Goal: Book appointment/travel/reservation

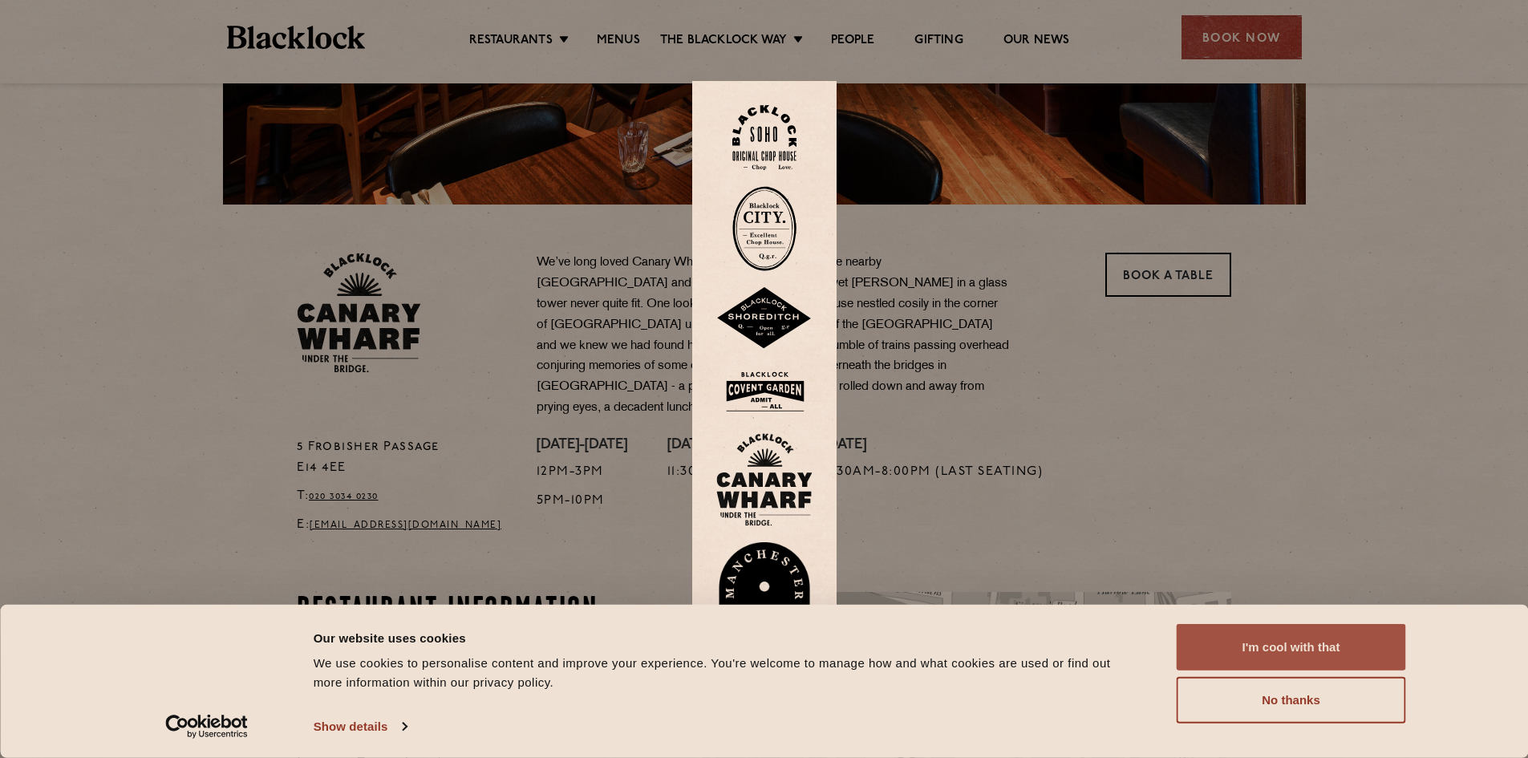
scroll to position [401, 0]
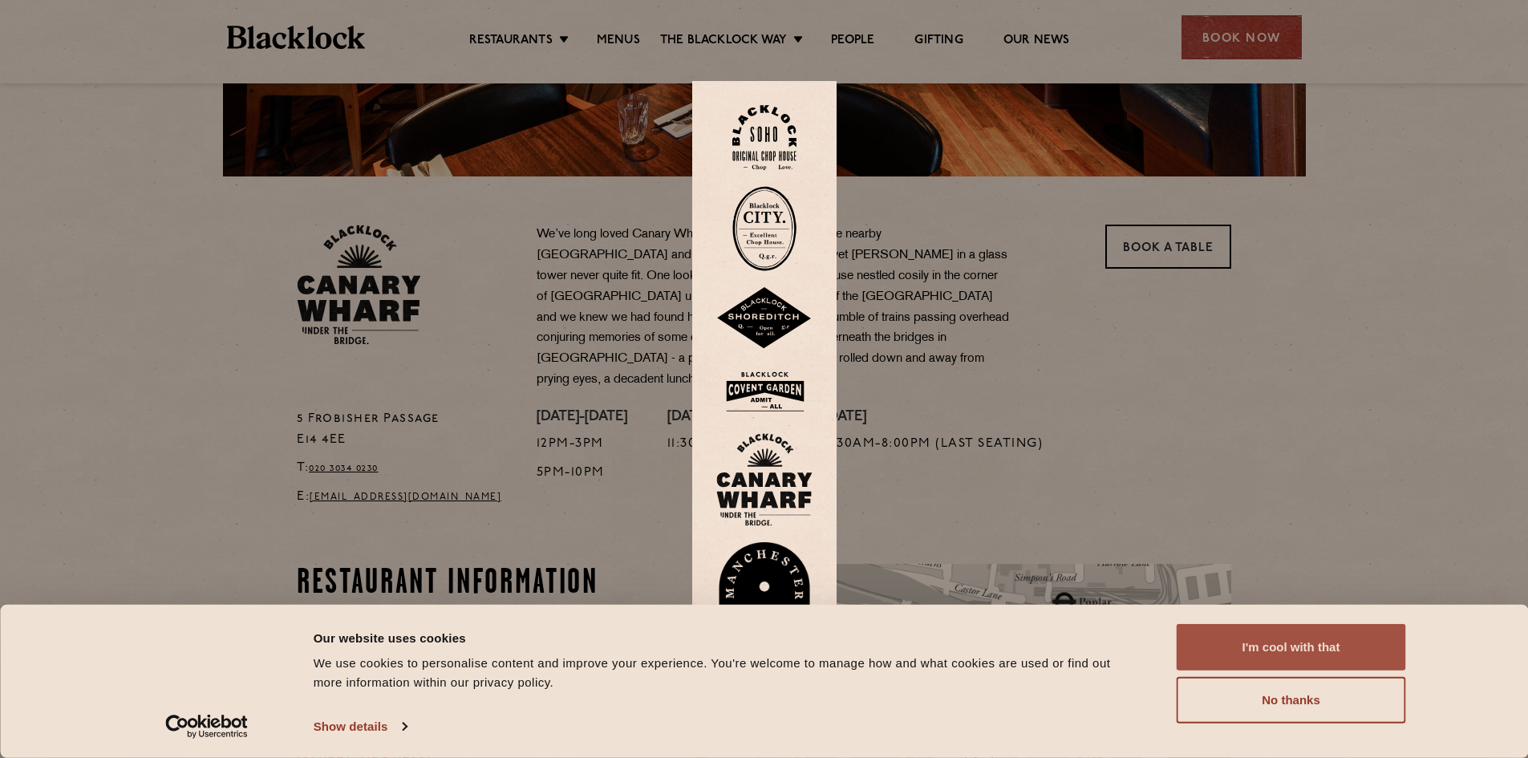
click at [1299, 663] on button "I'm cool with that" at bounding box center [1291, 647] width 229 height 47
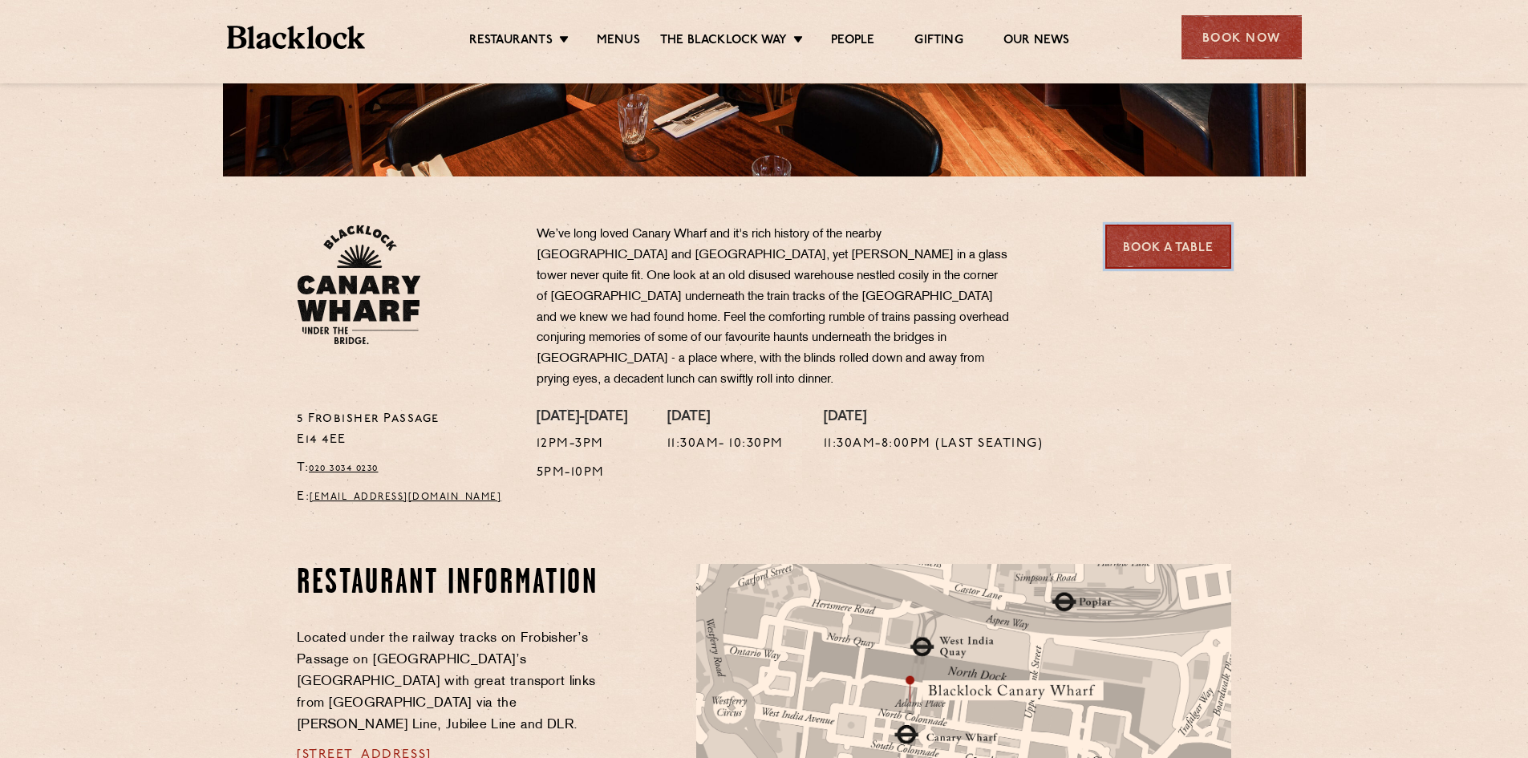
click at [1142, 253] on link "Book a Table" at bounding box center [1168, 247] width 126 height 44
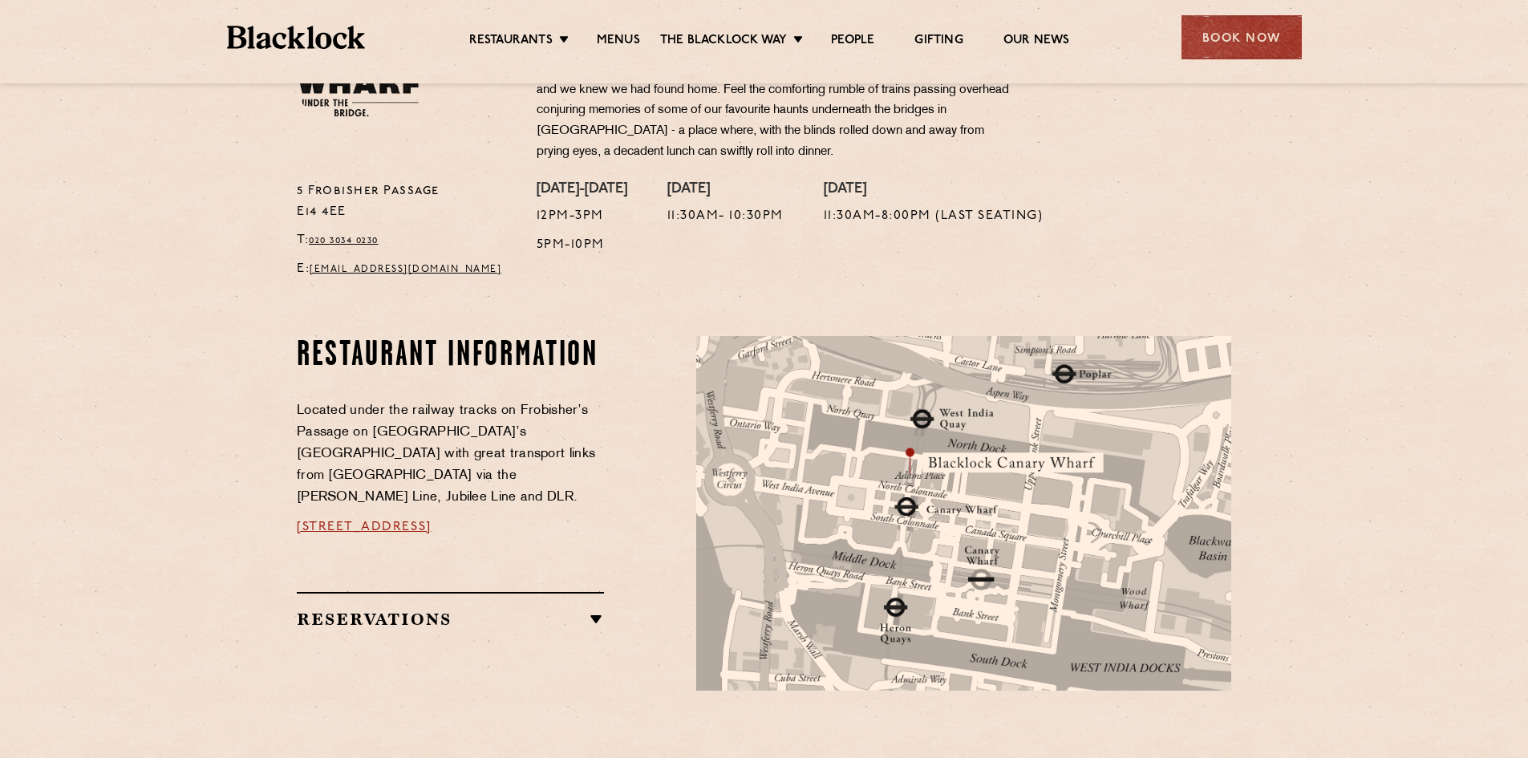
scroll to position [642, 0]
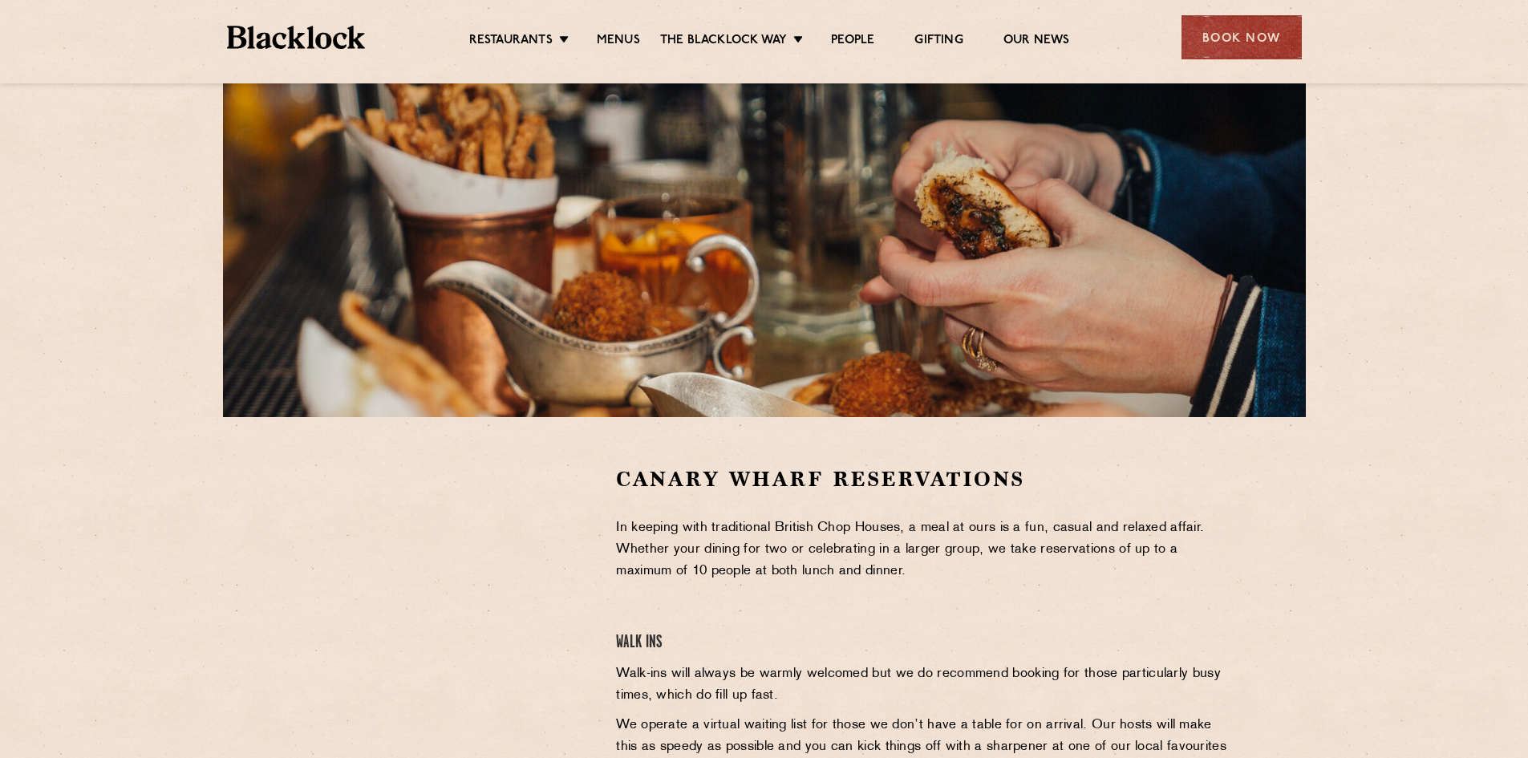
scroll to position [561, 0]
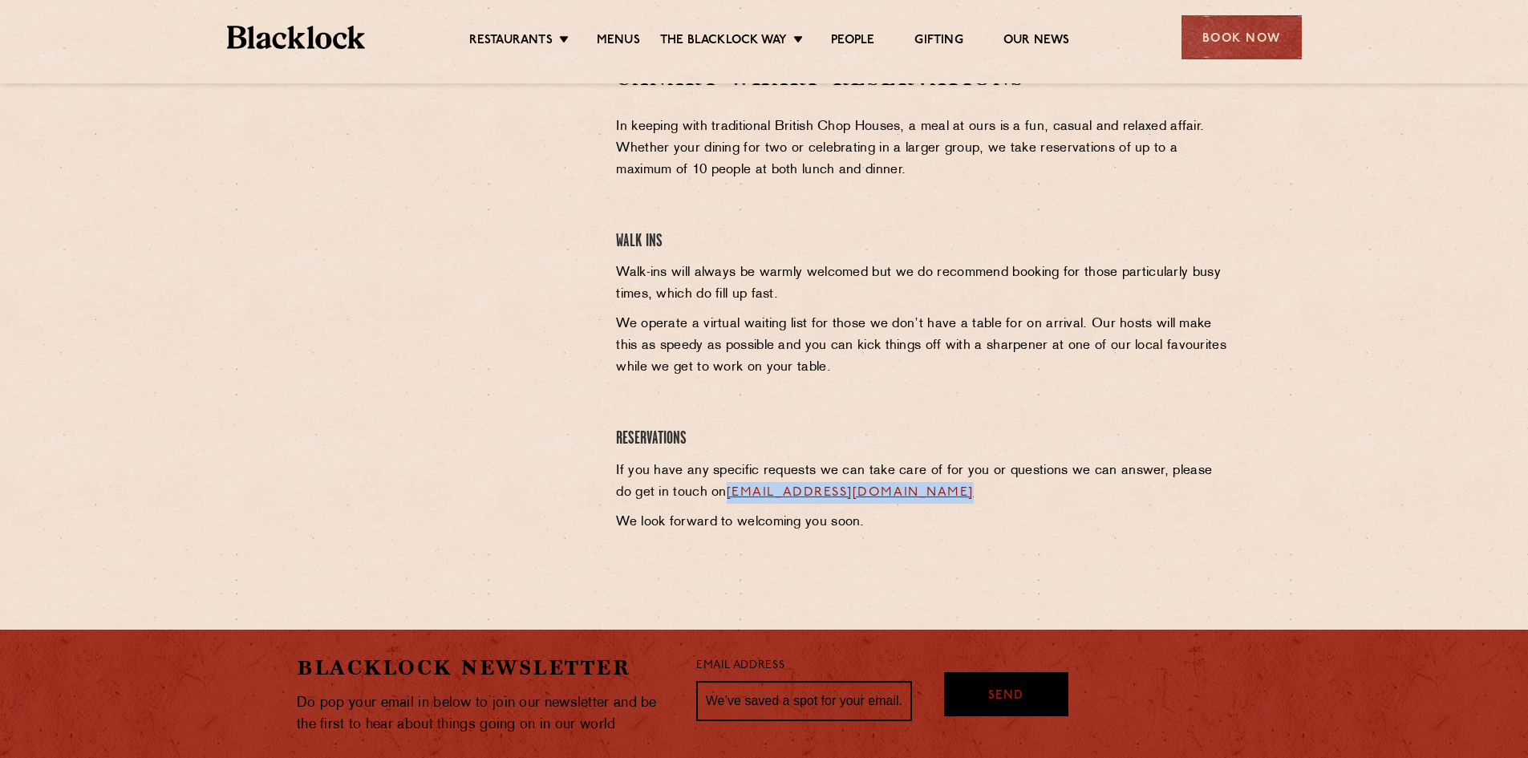
drag, startPoint x: 978, startPoint y: 492, endPoint x: 709, endPoint y: 494, distance: 268.7
click at [709, 494] on p "If you have any specific requests we can take care of for you or questions we c…" at bounding box center [923, 481] width 615 height 43
copy link "[EMAIL_ADDRESS][DOMAIN_NAME]"
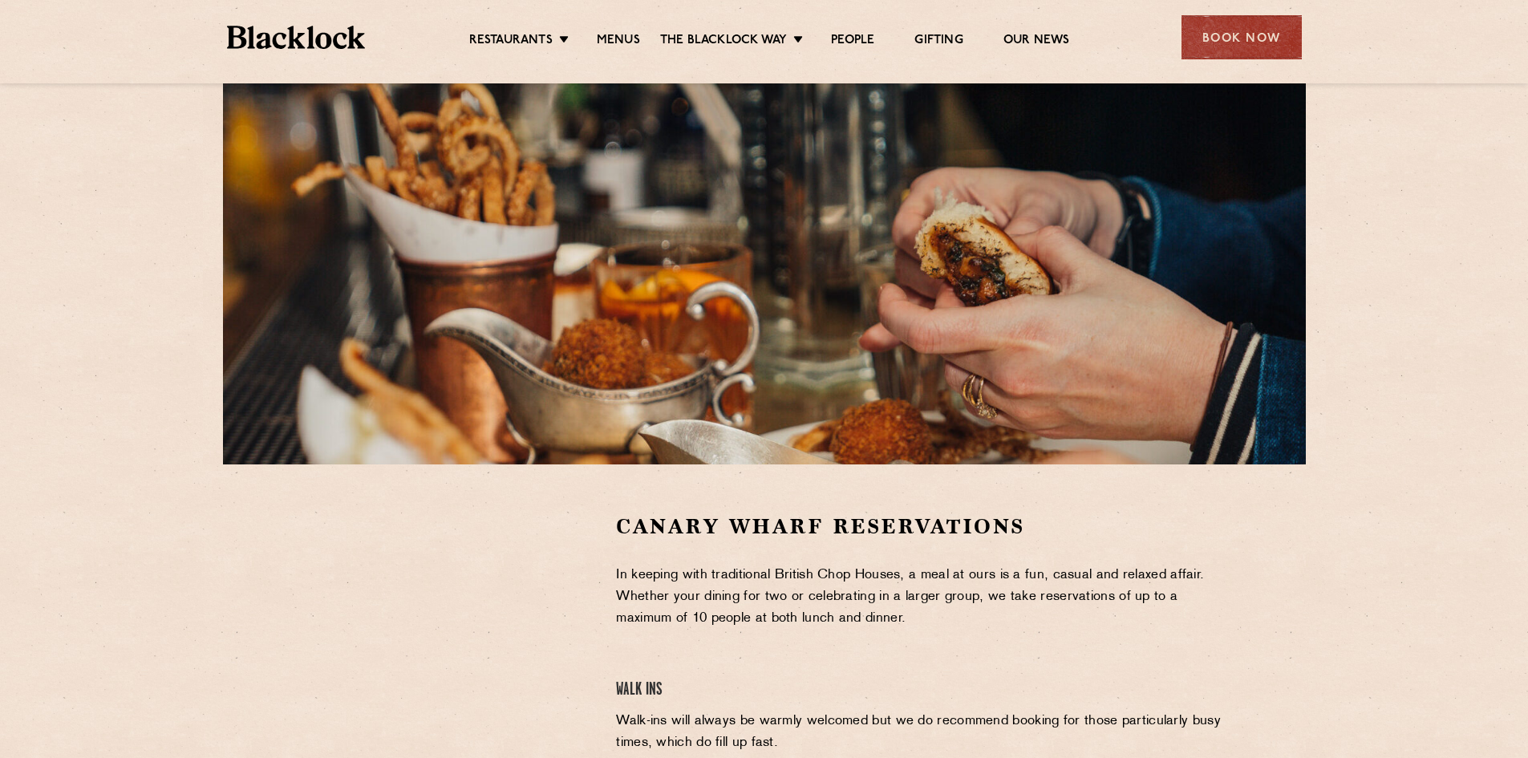
scroll to position [0, 0]
